Goal: Task Accomplishment & Management: Use online tool/utility

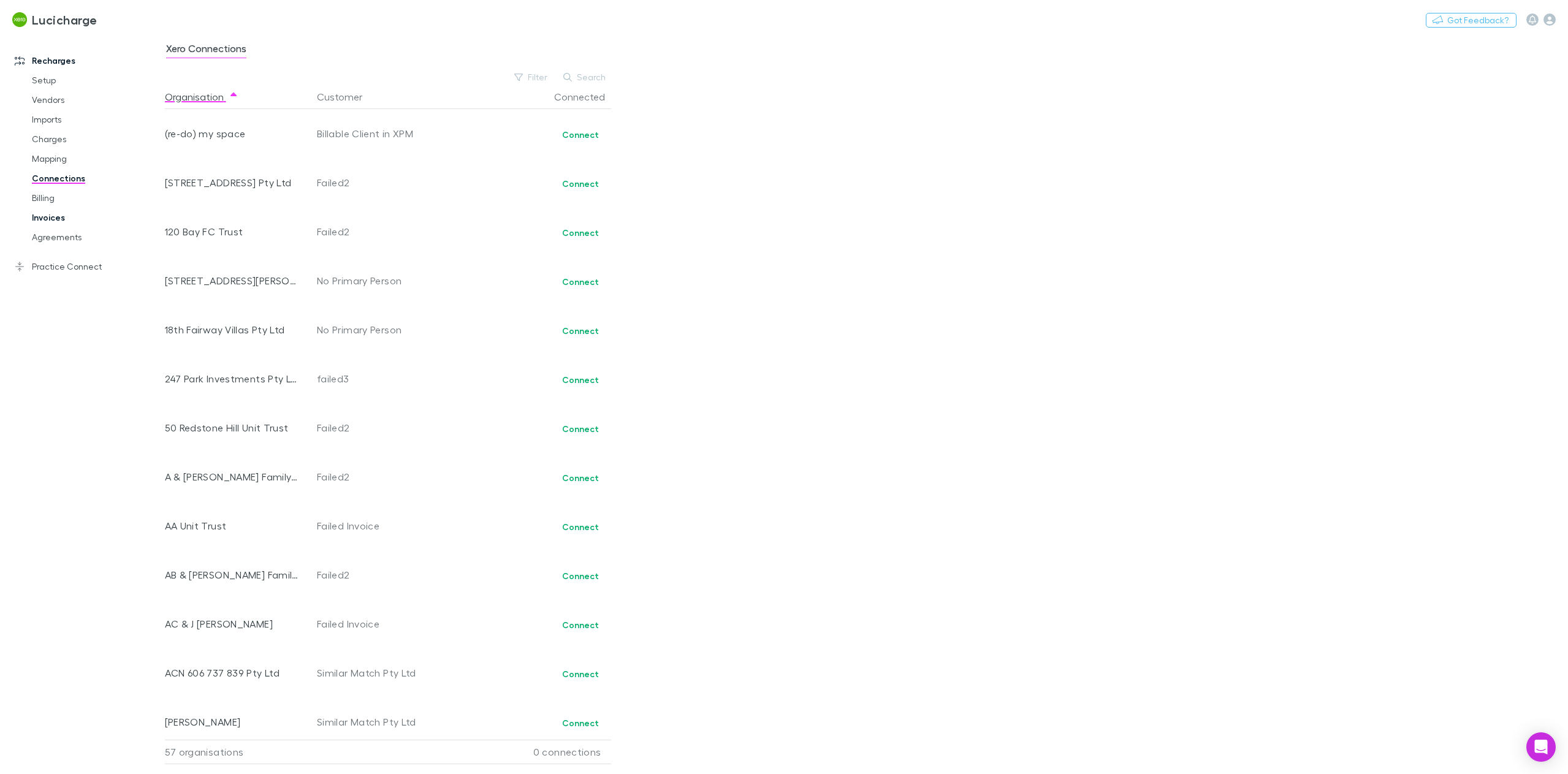
click at [48, 221] on link "Invoices" at bounding box center [95, 217] width 152 height 19
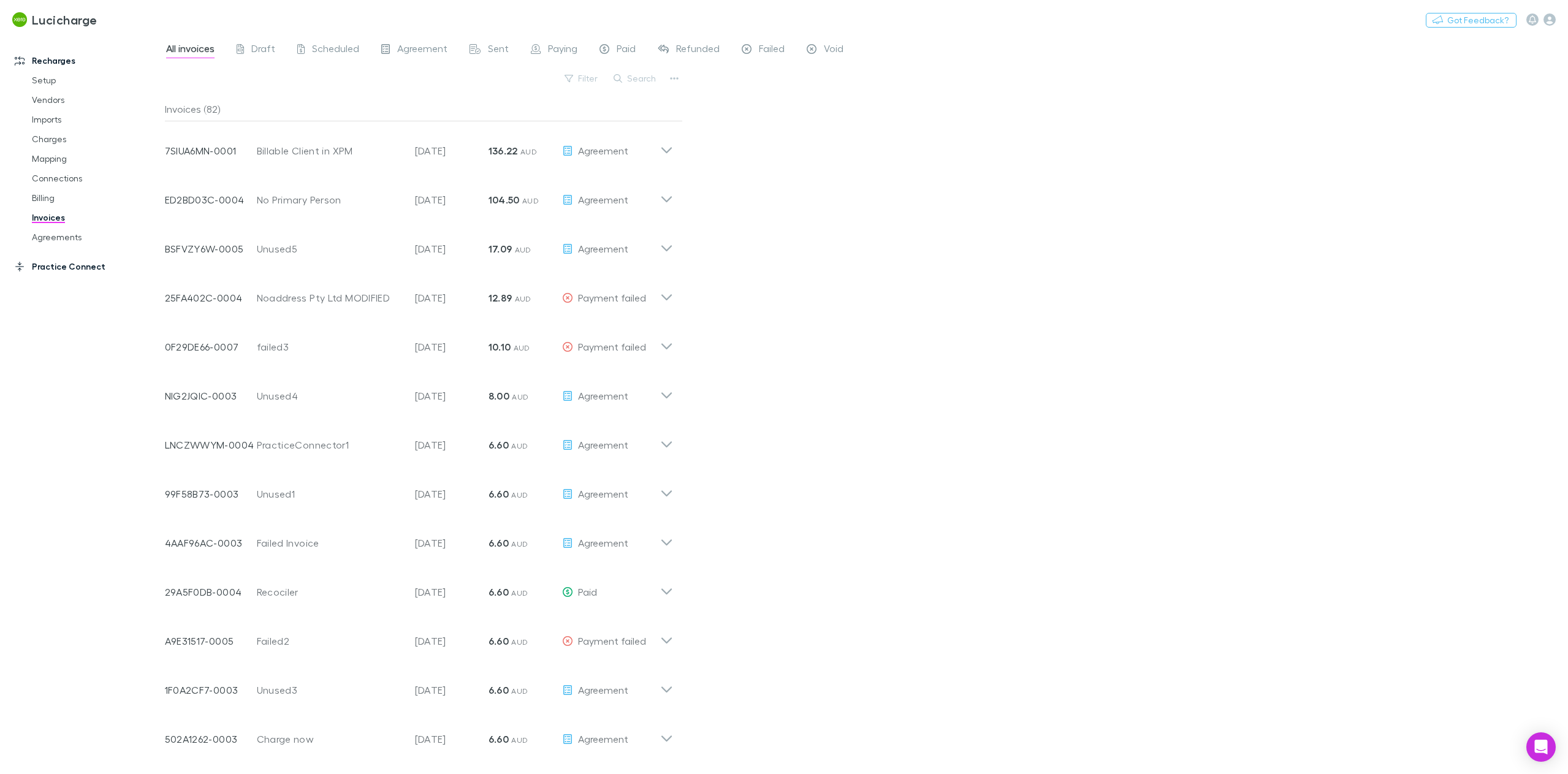
click at [65, 266] on link "Practice Connect" at bounding box center [87, 266] width 169 height 19
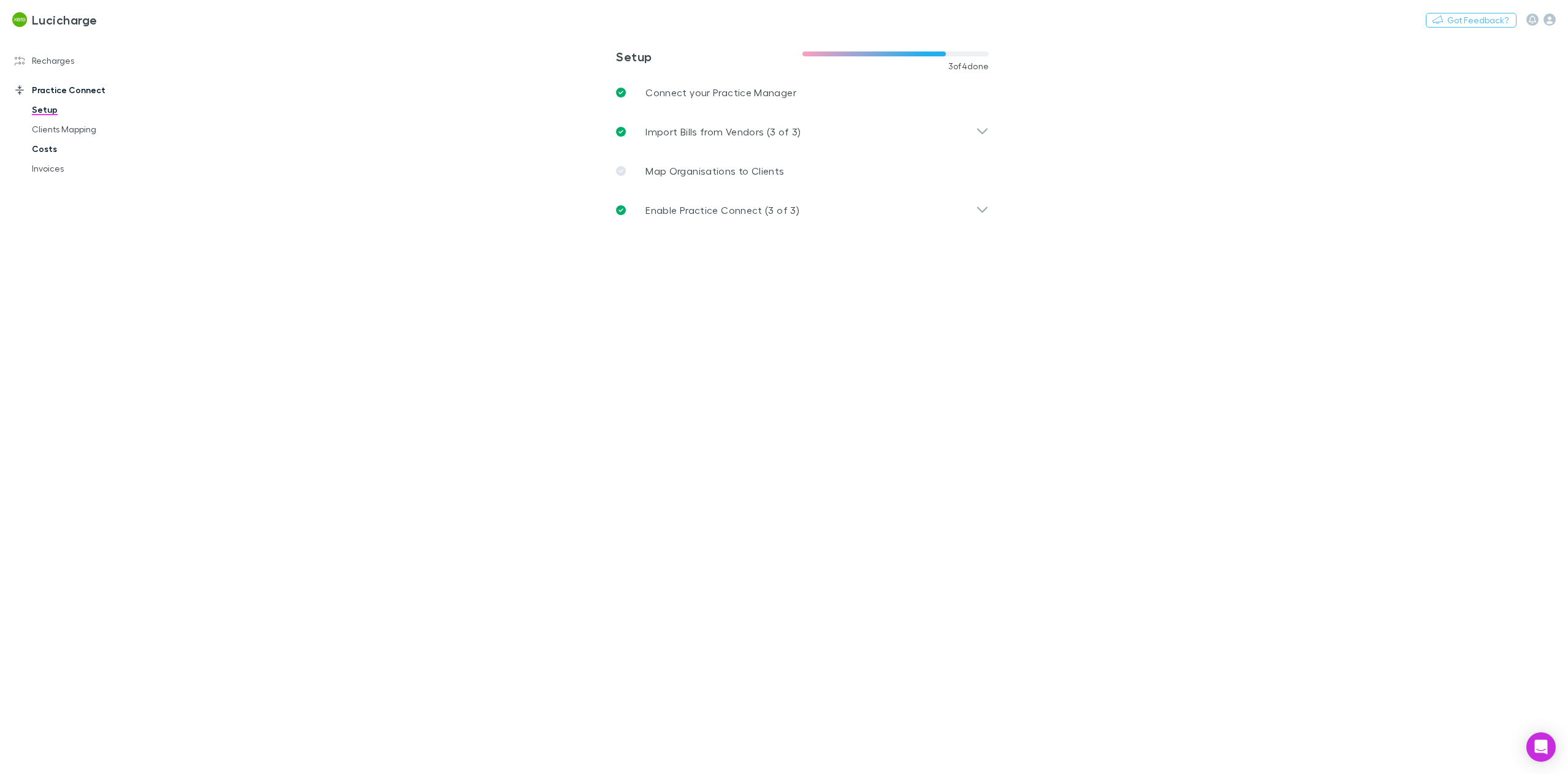
click at [64, 146] on link "Costs" at bounding box center [95, 149] width 152 height 19
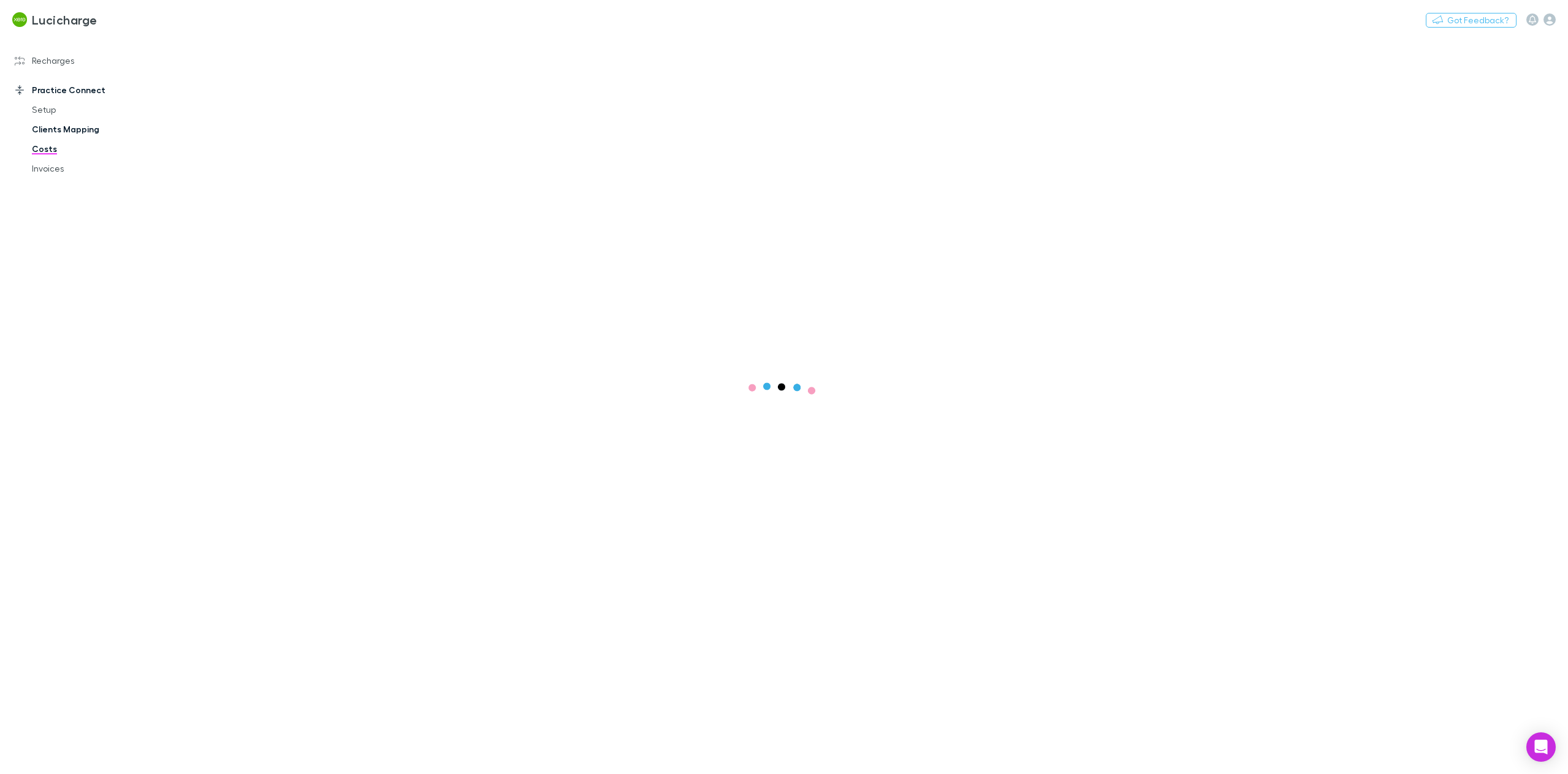
click at [52, 132] on link "Clients Mapping" at bounding box center [95, 129] width 152 height 19
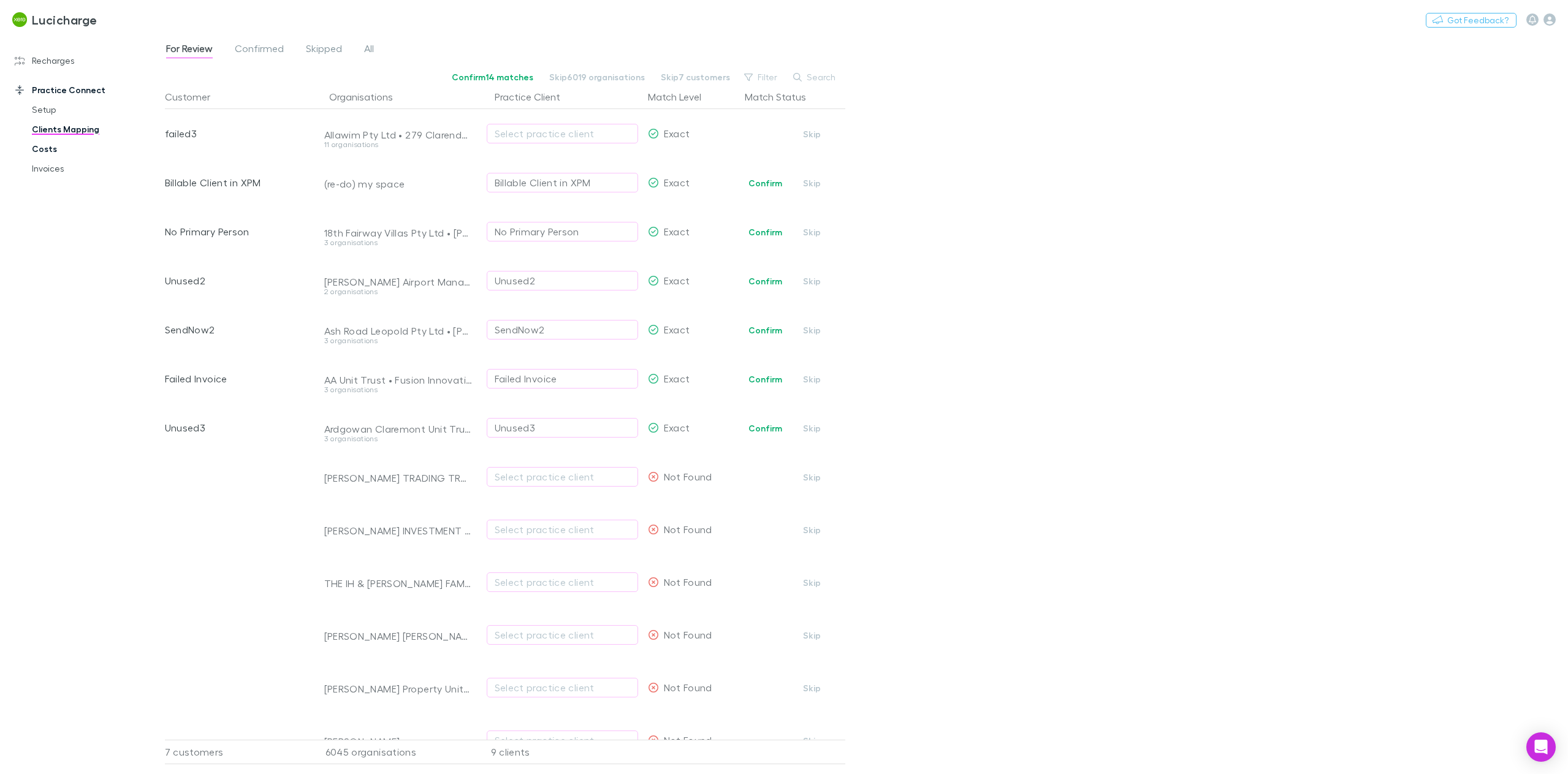
click at [51, 154] on link "Costs" at bounding box center [95, 149] width 152 height 19
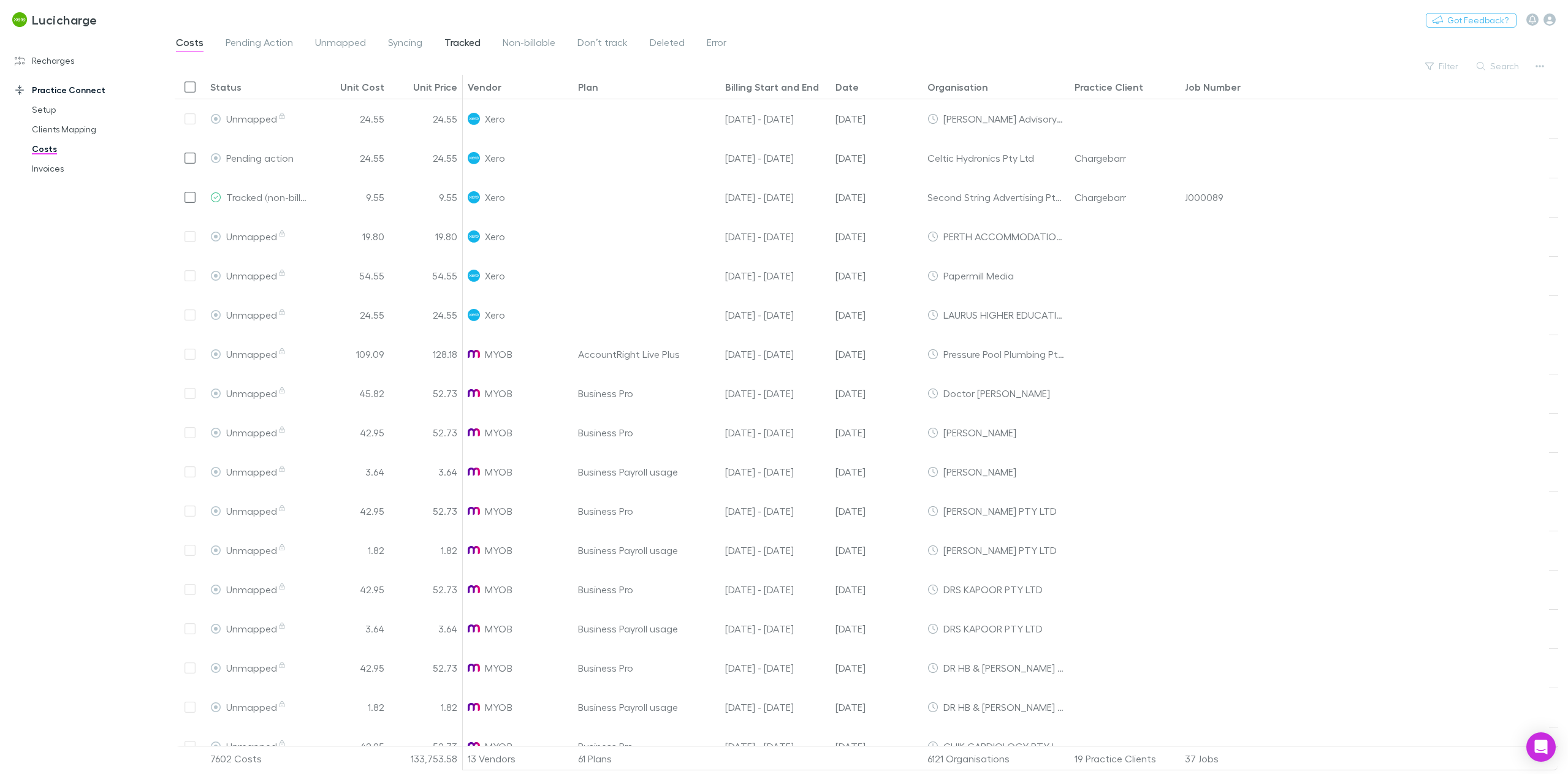
click at [461, 42] on span "Tracked" at bounding box center [463, 44] width 36 height 16
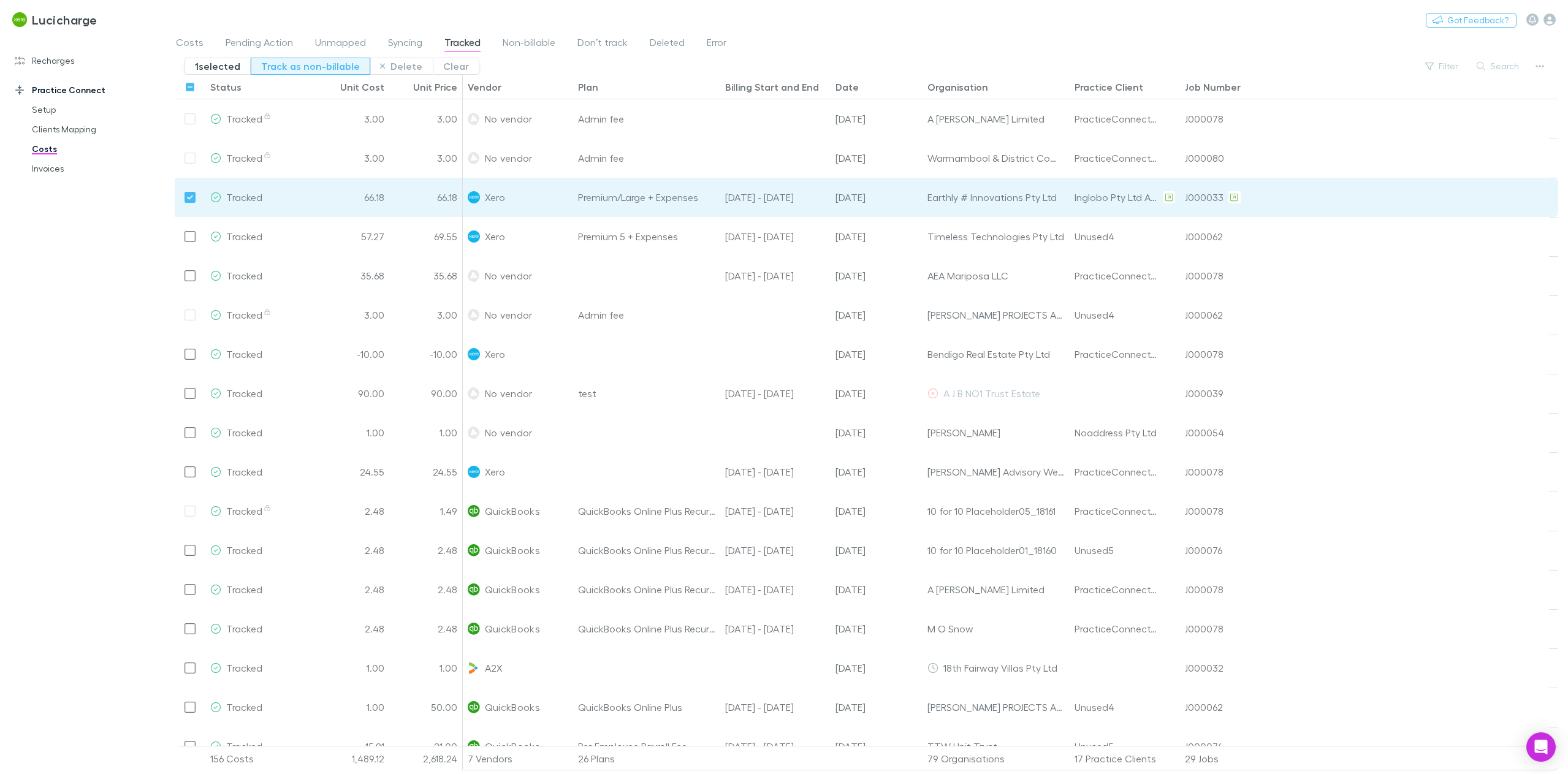
click at [315, 69] on button "Track as non-billable" at bounding box center [310, 66] width 119 height 17
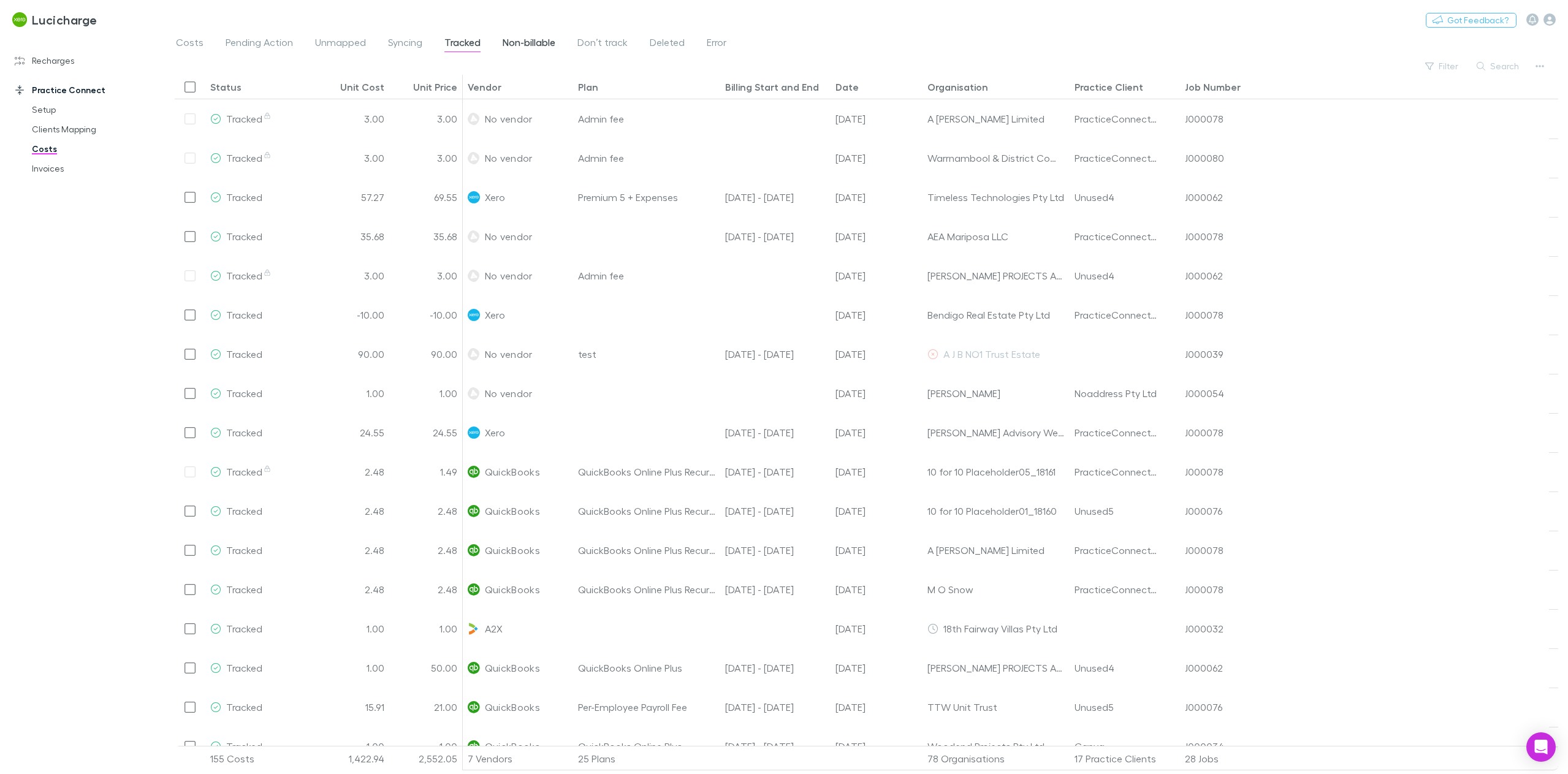
click at [521, 45] on span "Non-billable" at bounding box center [529, 44] width 53 height 16
